Goal: Task Accomplishment & Management: Use online tool/utility

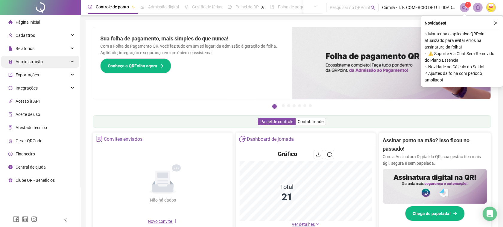
click at [30, 63] on span "Administração" at bounding box center [29, 61] width 27 height 5
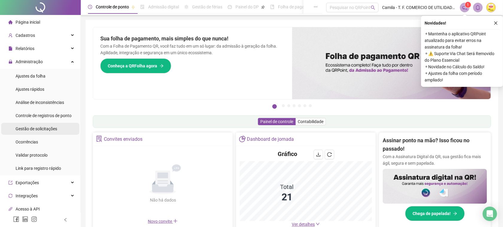
click at [31, 130] on span "Gestão de solicitações" at bounding box center [37, 128] width 42 height 5
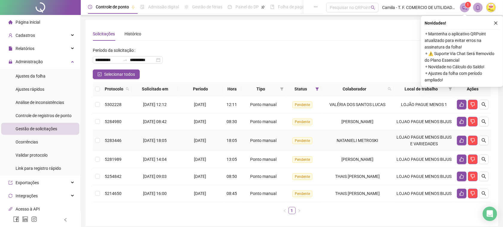
scroll to position [25, 0]
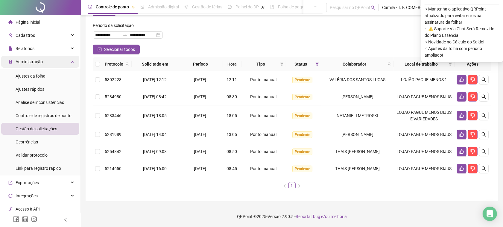
click at [65, 61] on div "Administração" at bounding box center [40, 62] width 78 height 12
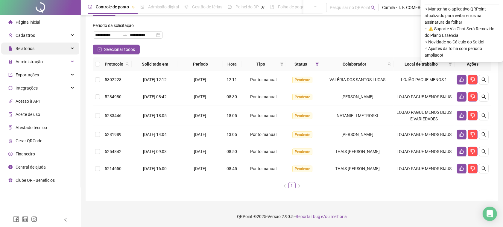
click at [57, 49] on div "Relatórios" at bounding box center [40, 49] width 78 height 12
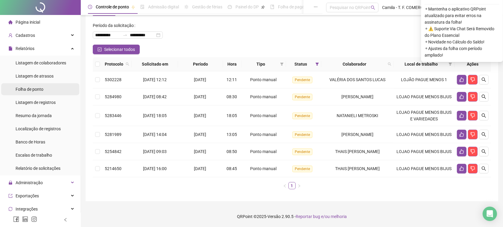
click at [35, 87] on span "Folha de ponto" at bounding box center [30, 89] width 28 height 5
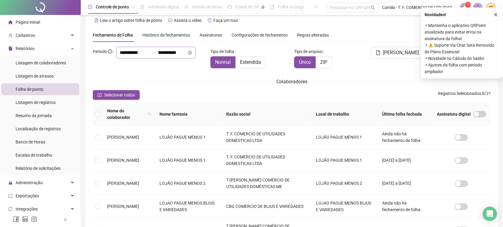
scroll to position [6, 0]
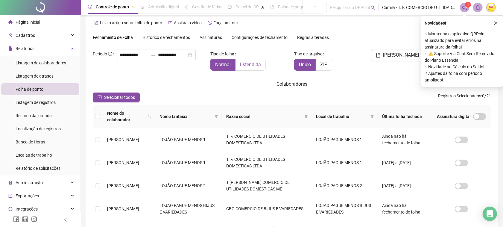
click at [246, 63] on span "Estendida" at bounding box center [250, 65] width 21 height 6
click at [373, 115] on icon "filter" at bounding box center [372, 116] width 3 height 3
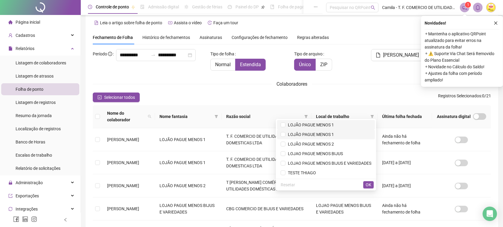
click at [338, 128] on span "LOJÃO PAGUE MENOS 1" at bounding box center [326, 125] width 91 height 7
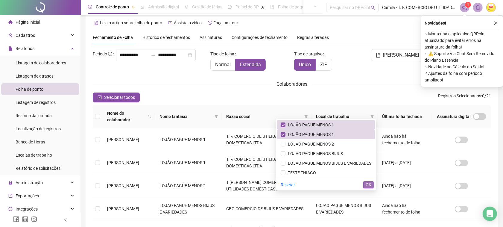
click at [366, 183] on span "OK" at bounding box center [369, 184] width 6 height 7
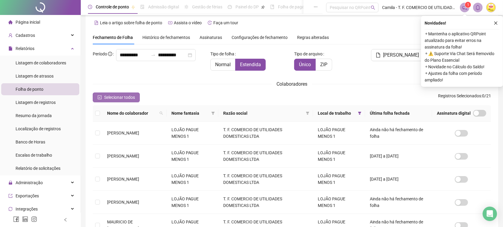
click at [107, 94] on span "Selecionar todos" at bounding box center [119, 97] width 31 height 7
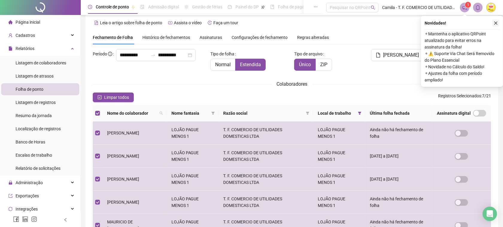
click at [496, 23] on icon "close" at bounding box center [495, 23] width 3 height 3
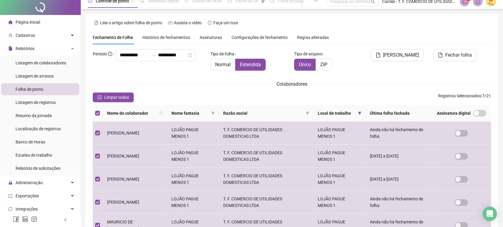
scroll to position [0, 0]
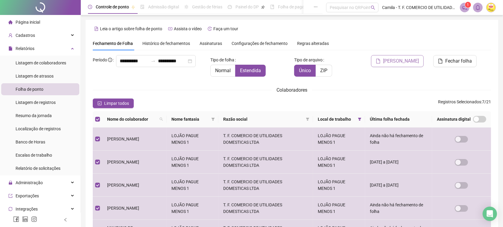
click at [401, 59] on span "[PERSON_NAME]" at bounding box center [401, 60] width 36 height 7
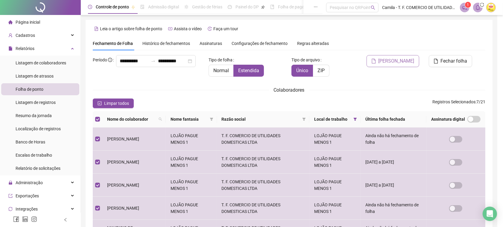
scroll to position [6, 0]
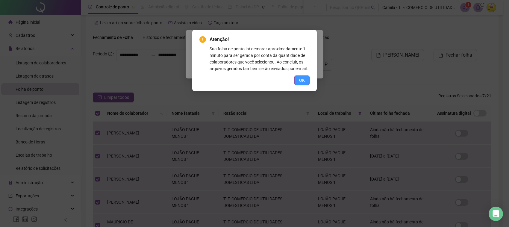
click at [299, 84] on span "OK" at bounding box center [302, 80] width 6 height 7
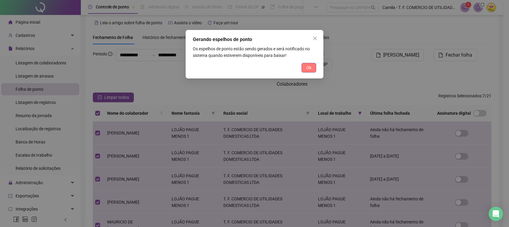
click at [308, 66] on span "Ok" at bounding box center [308, 67] width 5 height 7
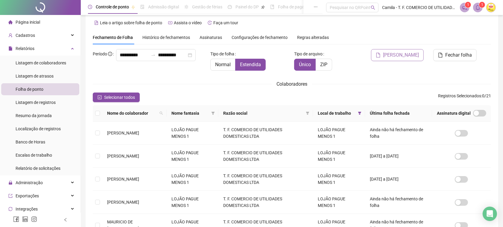
click at [398, 55] on span "[PERSON_NAME]" at bounding box center [401, 54] width 36 height 7
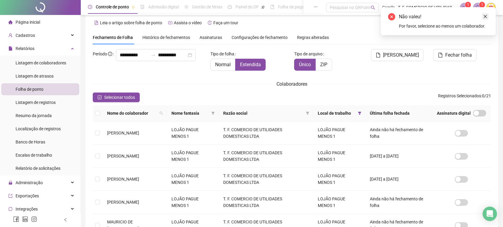
click at [487, 16] on icon "close" at bounding box center [485, 16] width 4 height 4
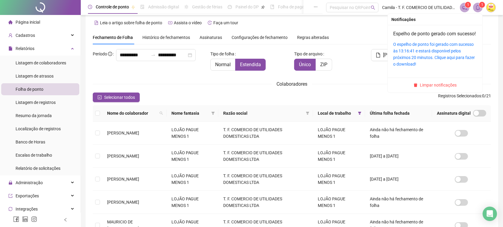
click at [477, 6] on icon "bell" at bounding box center [478, 7] width 4 height 5
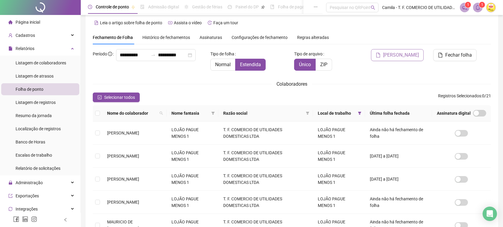
click at [415, 57] on span "[PERSON_NAME]" at bounding box center [401, 54] width 36 height 7
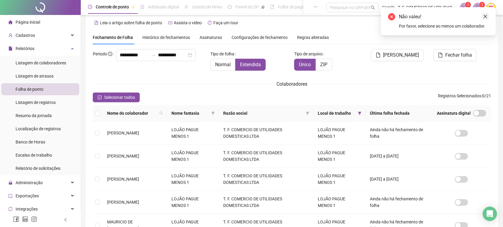
click at [484, 16] on icon "close" at bounding box center [485, 16] width 4 height 4
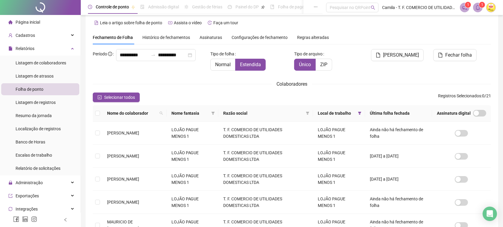
click at [478, 2] on header "Controle de ponto Admissão digital Gestão de férias Painel do DP Folha de pagam…" at bounding box center [292, 7] width 422 height 15
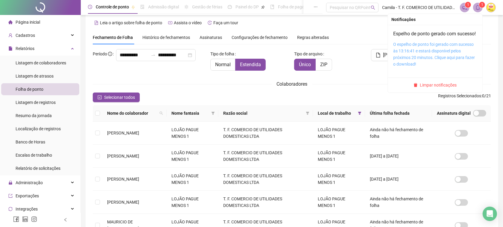
click at [432, 56] on link "O espelho de ponto foi gerado com sucesso às 13:16:41 e estará disponível pelos…" at bounding box center [434, 54] width 82 height 25
